Goal: Task Accomplishment & Management: Manage account settings

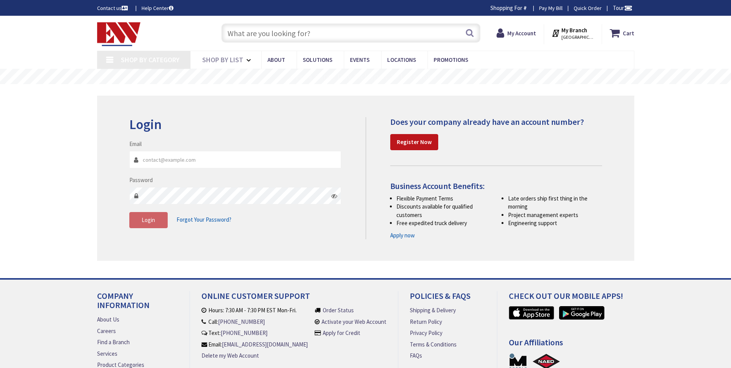
click at [165, 160] on input "Email" at bounding box center [235, 159] width 212 height 17
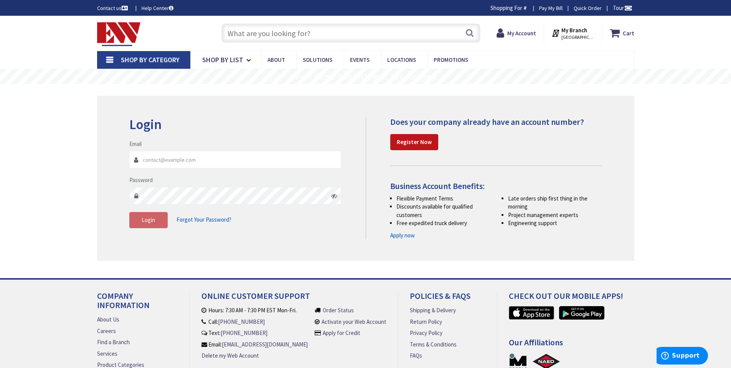
type input "[STREET_ADDRESS]"
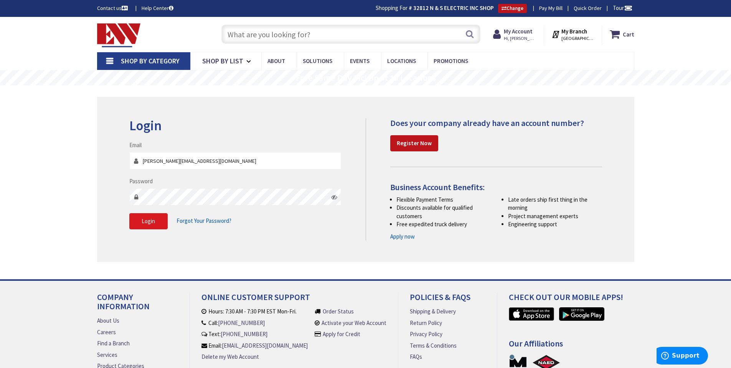
type input "[PERSON_NAME][EMAIL_ADDRESS][DOMAIN_NAME]"
click at [156, 220] on button "Login" at bounding box center [148, 221] width 38 height 16
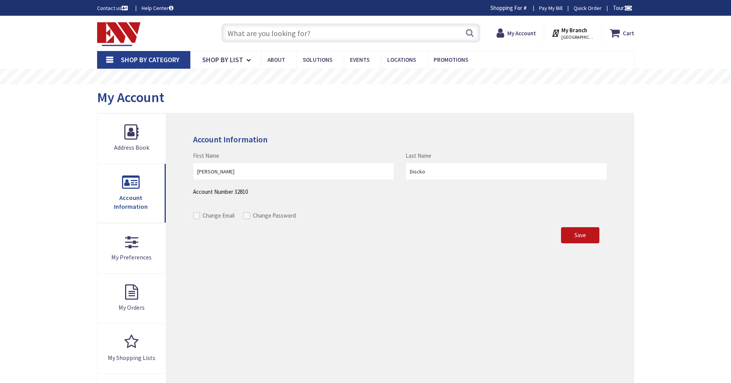
click at [278, 35] on input "text" at bounding box center [351, 32] width 259 height 19
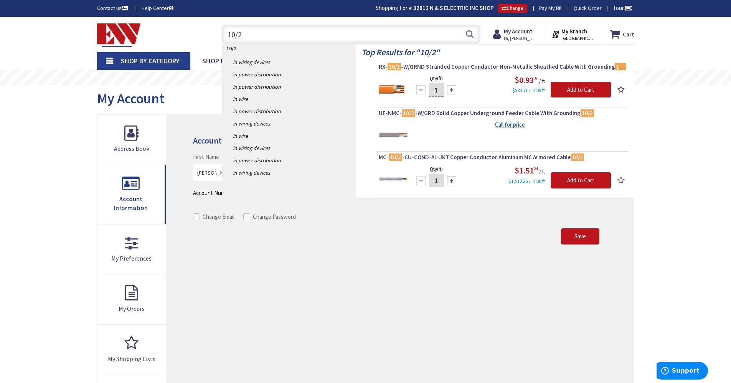
type input "10/2"
